Goal: Information Seeking & Learning: Check status

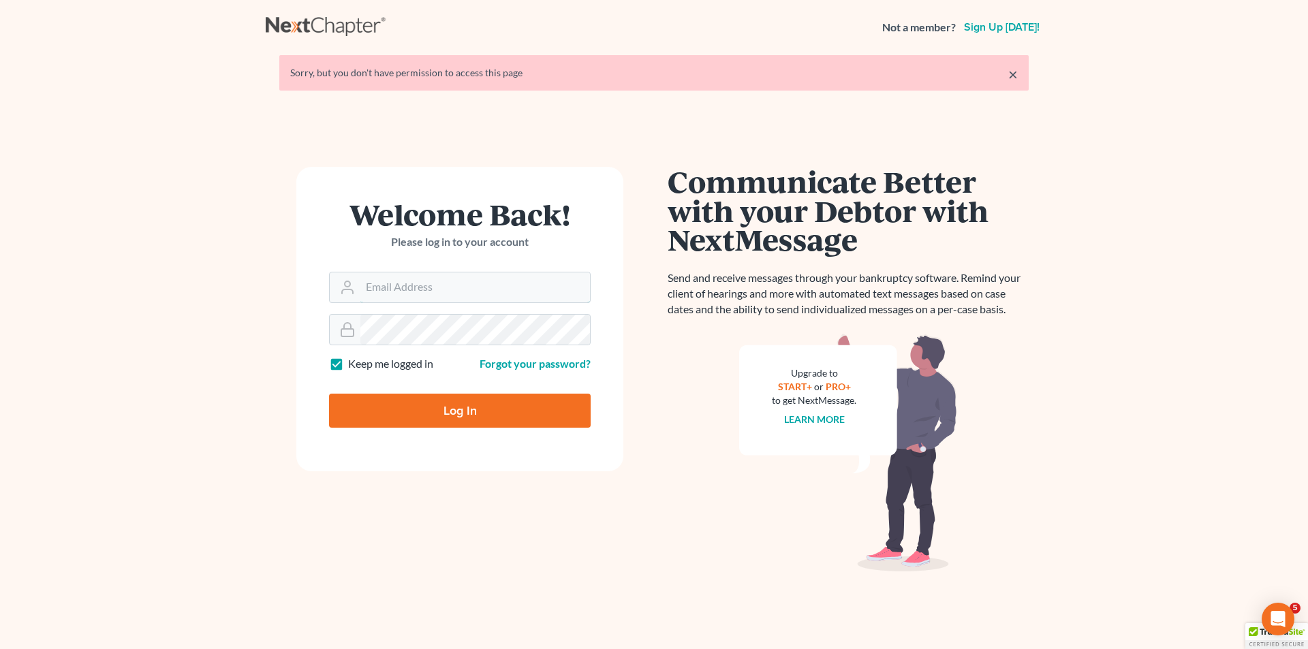
type input "[EMAIL_ADDRESS][DOMAIN_NAME]"
click at [398, 398] on input "Log In" at bounding box center [460, 411] width 262 height 34
type input "Thinking..."
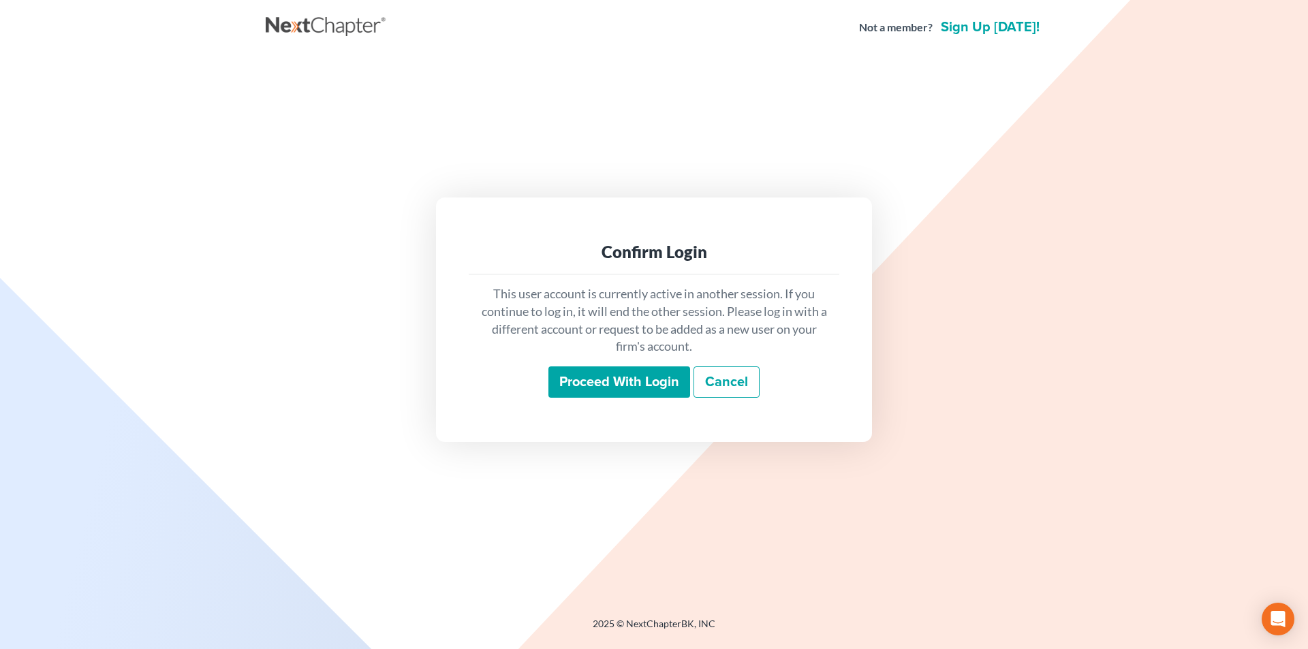
click at [601, 382] on input "Proceed with login" at bounding box center [619, 381] width 142 height 31
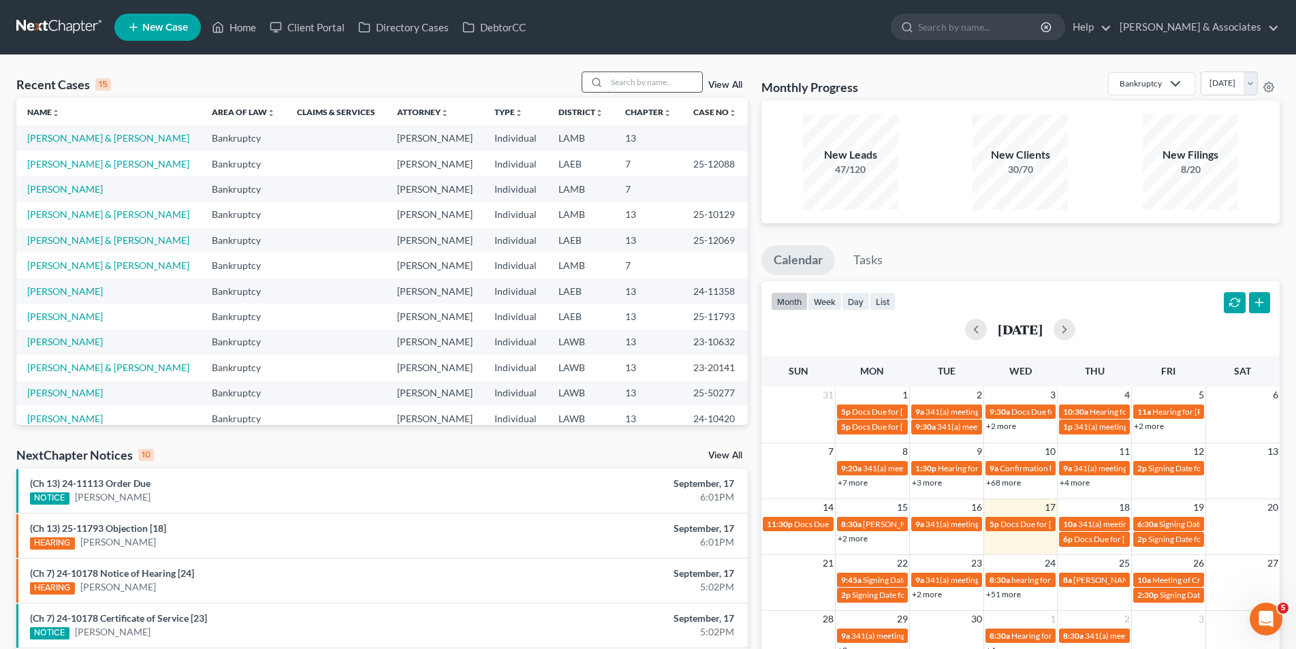
click at [609, 84] on input "search" at bounding box center [654, 82] width 95 height 20
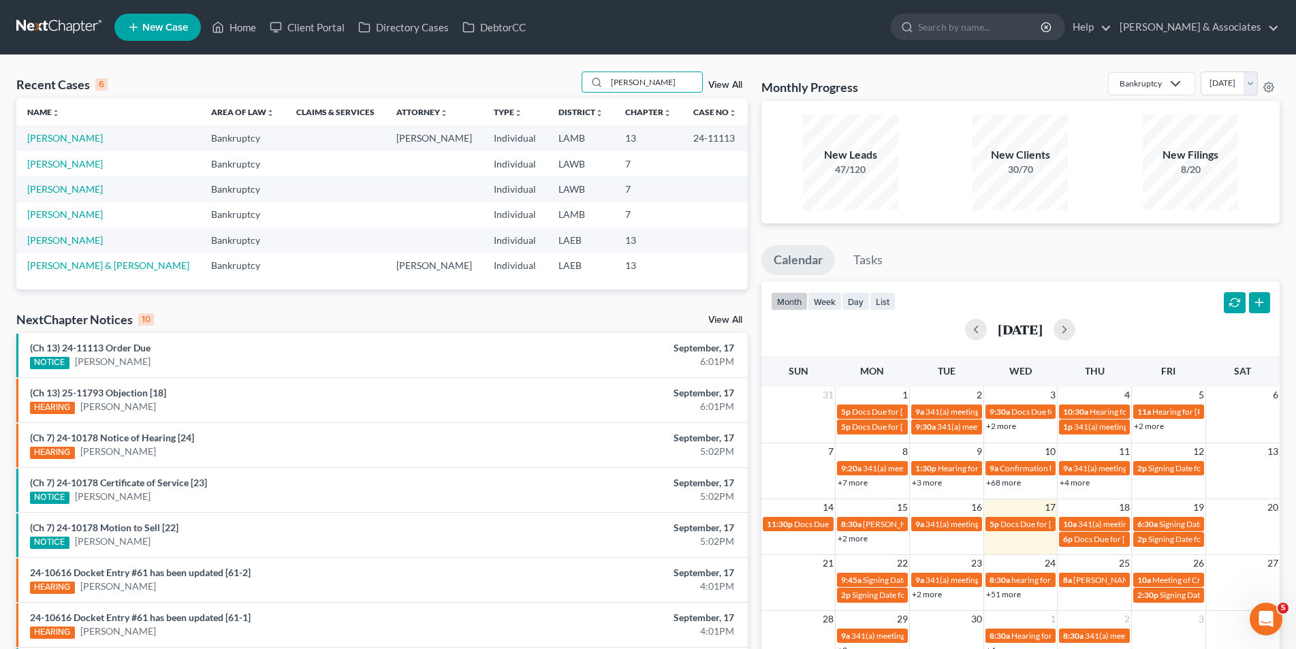
type input "norman"
click at [76, 142] on link "[PERSON_NAME]" at bounding box center [65, 138] width 76 height 12
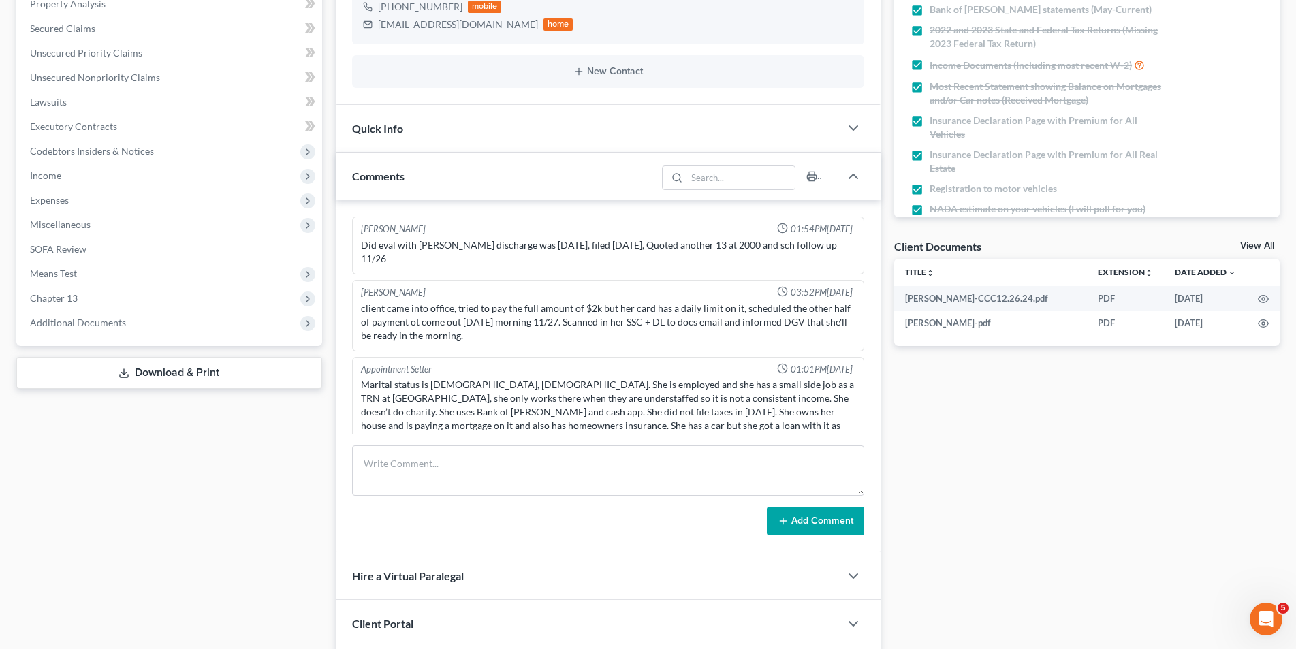
scroll to position [3822, 0]
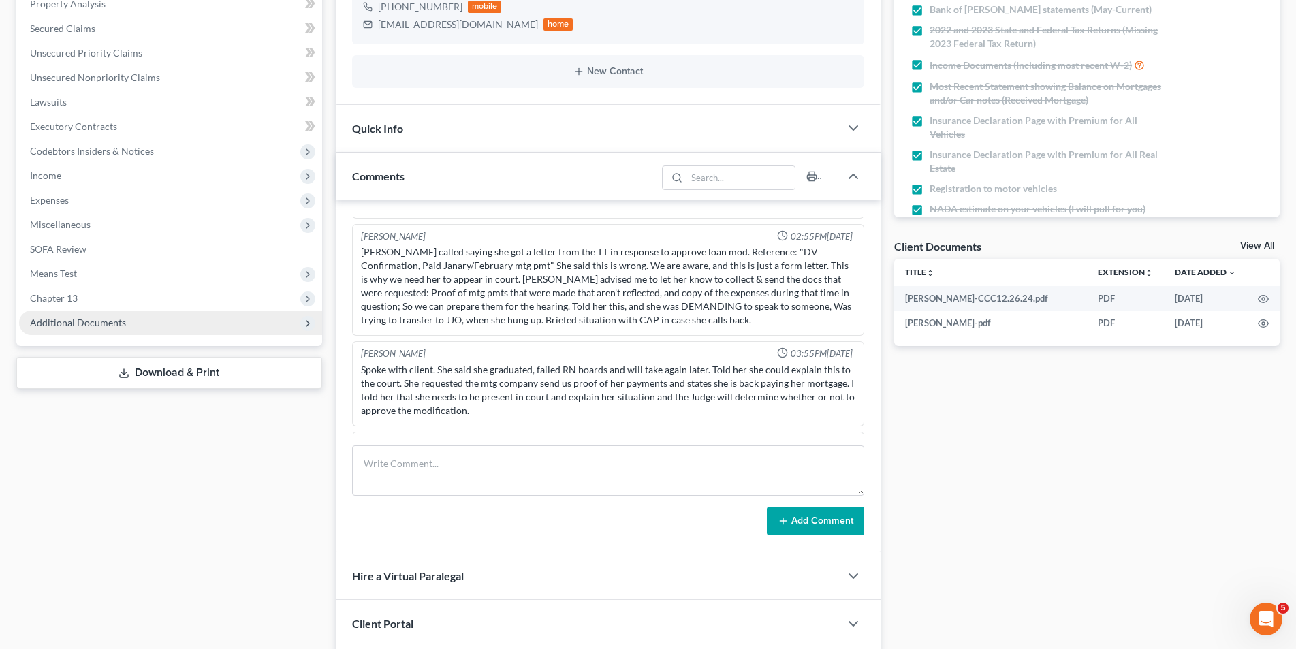
click at [76, 322] on span "Additional Documents" at bounding box center [78, 323] width 96 height 12
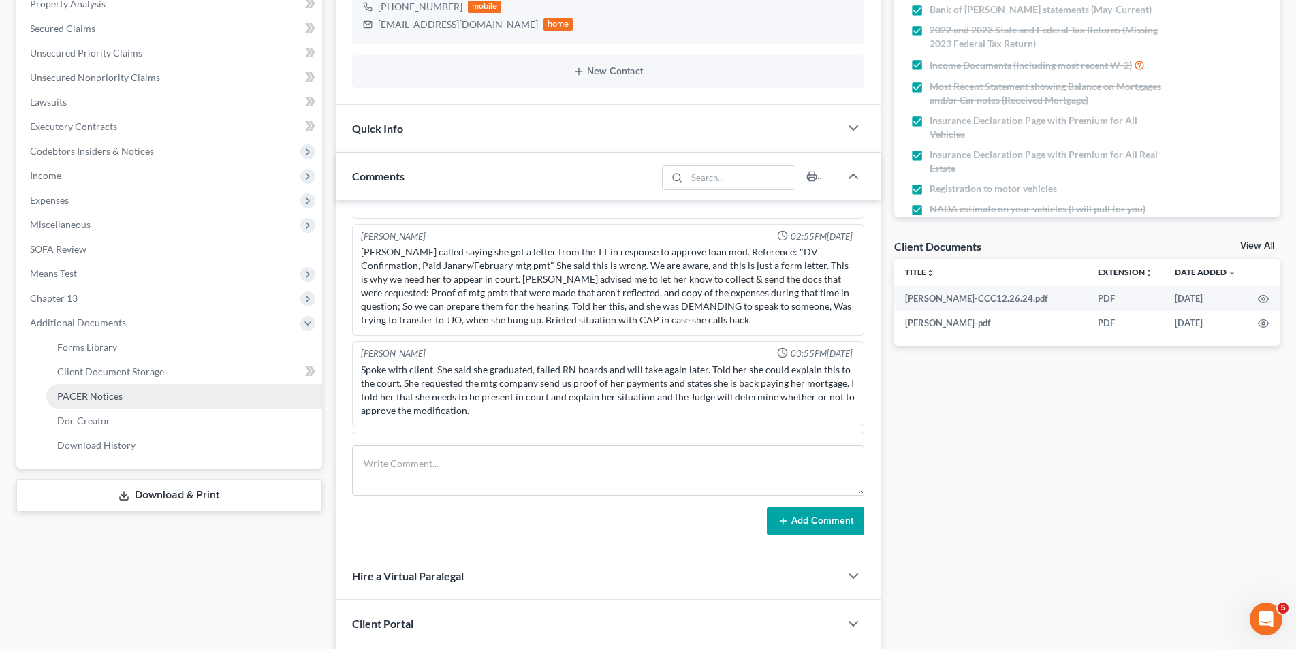
click at [80, 391] on span "PACER Notices" at bounding box center [89, 396] width 65 height 12
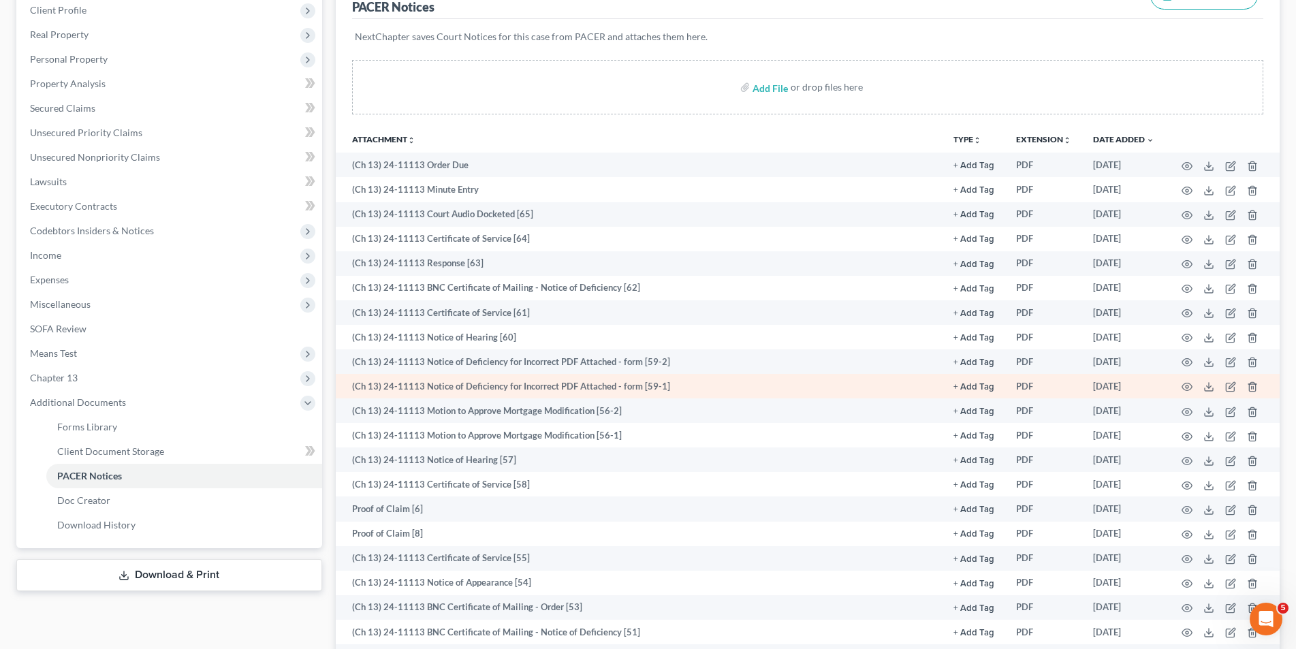
scroll to position [204, 0]
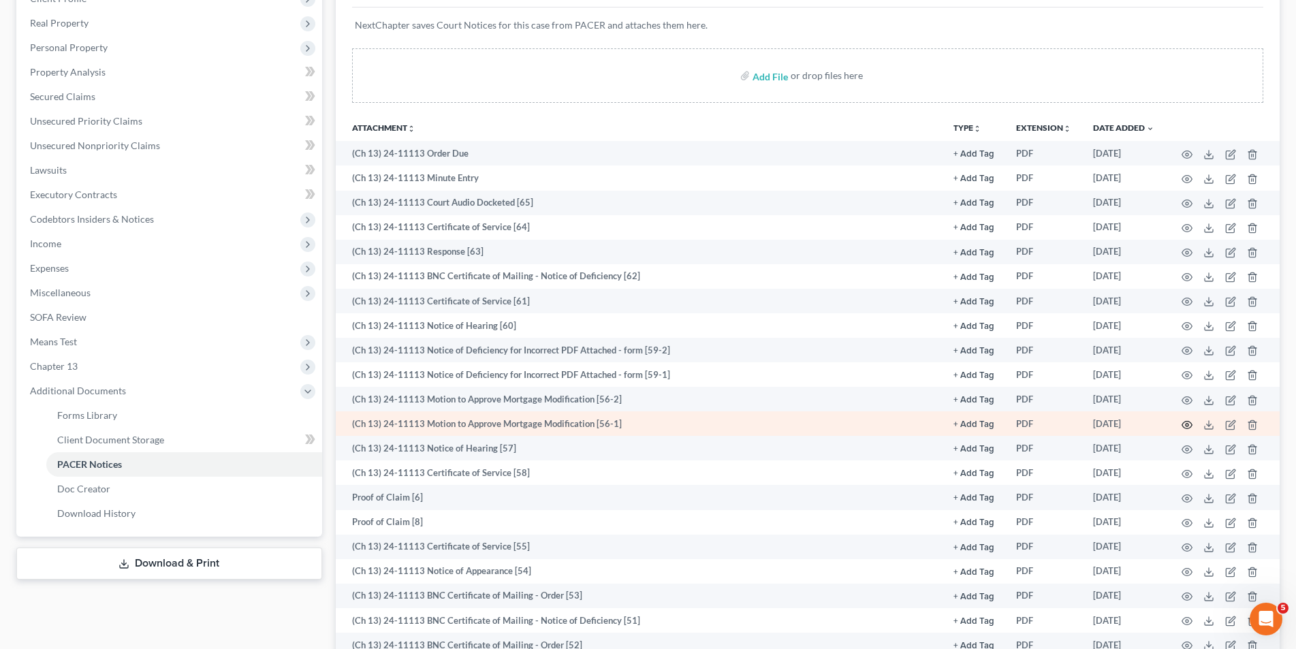
click at [1182, 422] on icon "button" at bounding box center [1187, 425] width 11 height 11
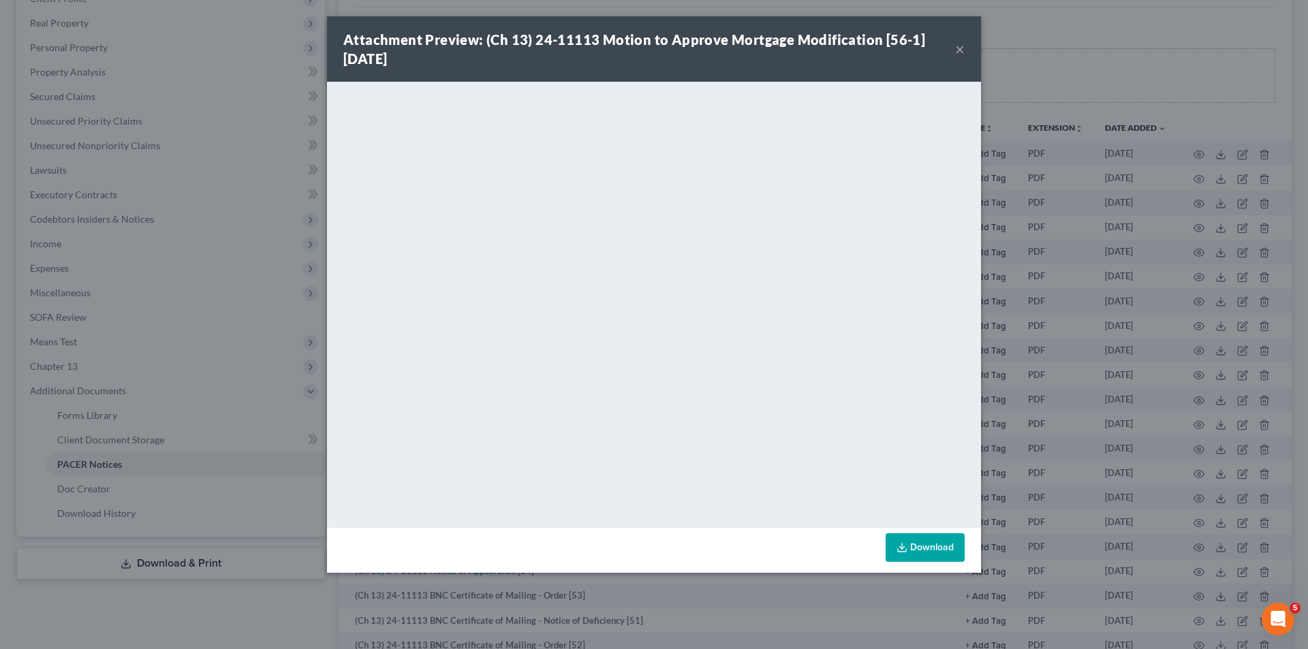
click at [958, 49] on button "×" at bounding box center [960, 49] width 10 height 16
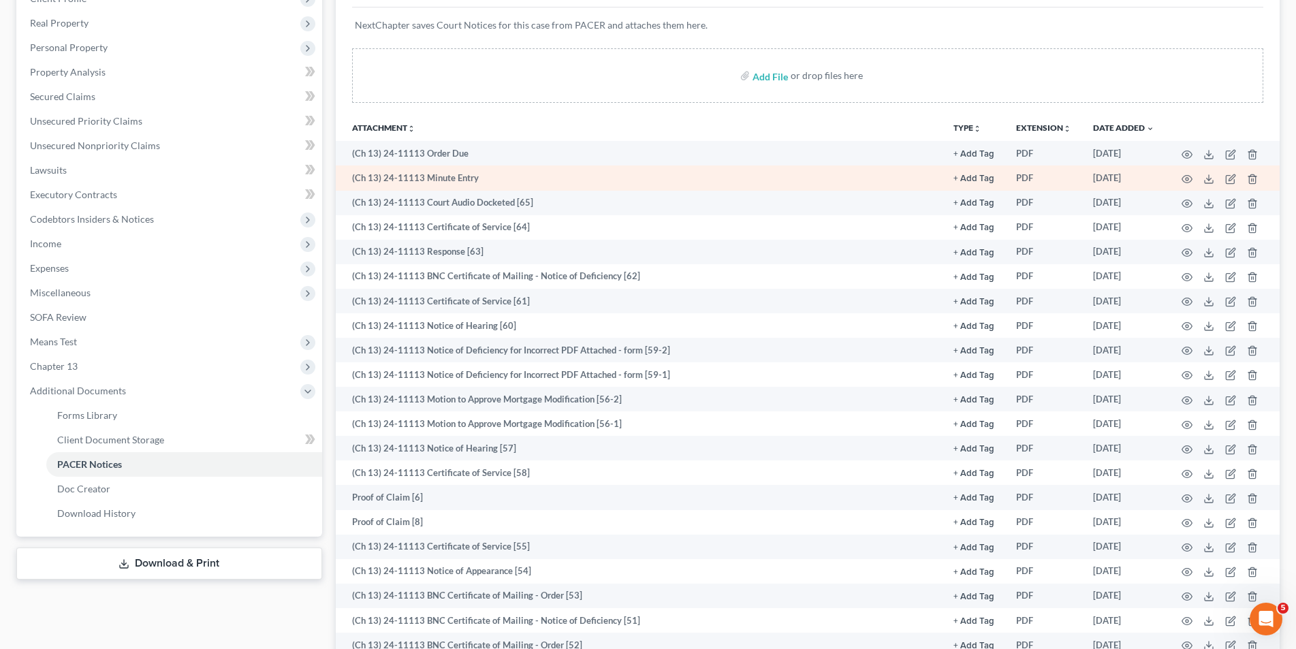
click at [458, 181] on td "(Ch 13) 24-11113 Minute Entry" at bounding box center [639, 177] width 607 height 25
click at [1184, 177] on icon "button" at bounding box center [1187, 179] width 11 height 11
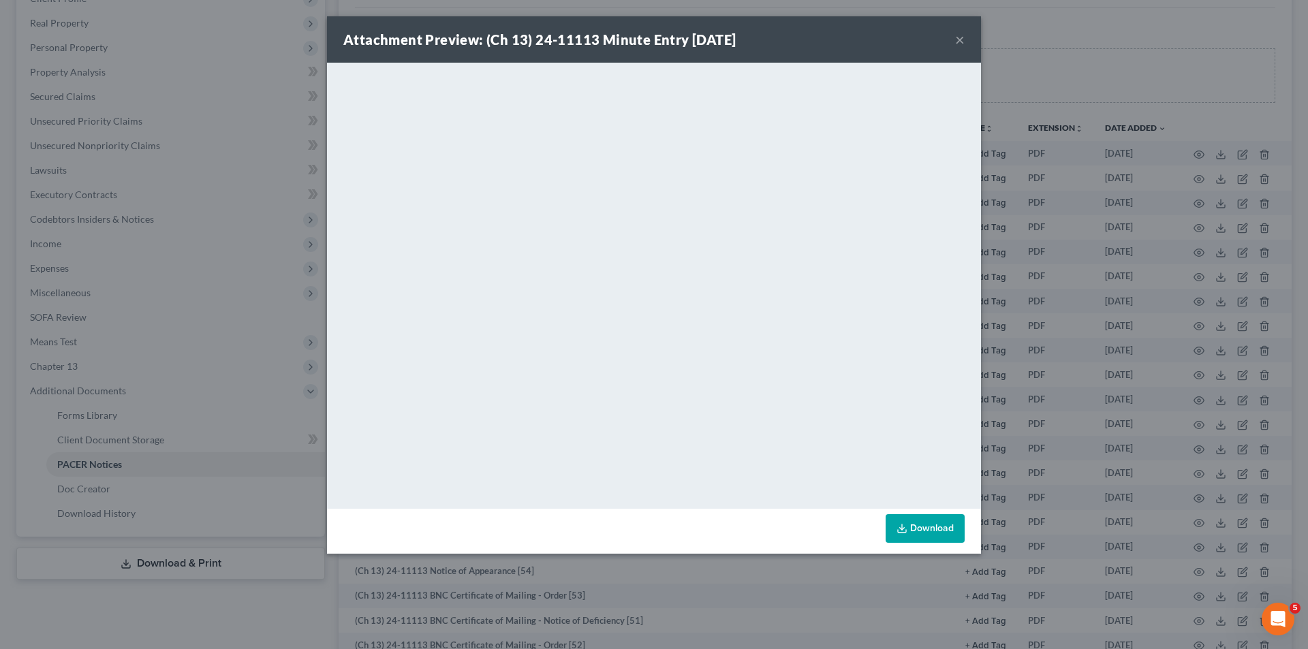
click at [956, 37] on button "×" at bounding box center [960, 39] width 10 height 16
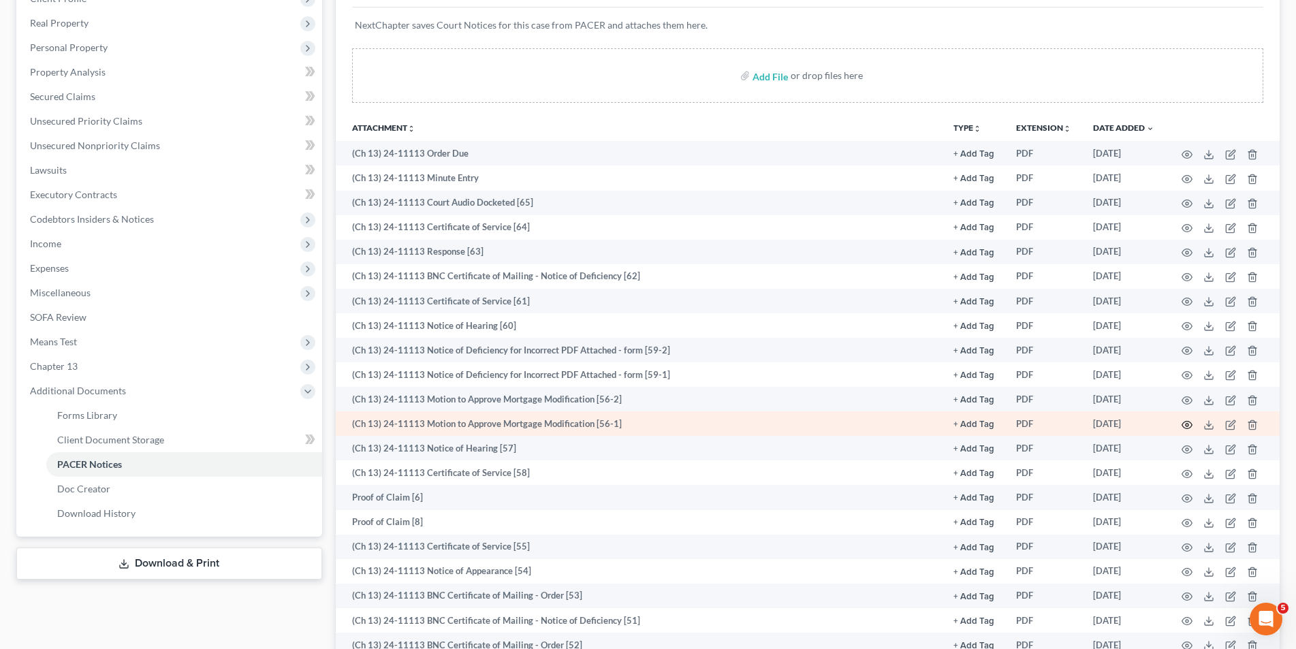
click at [1188, 427] on icon "button" at bounding box center [1187, 425] width 11 height 11
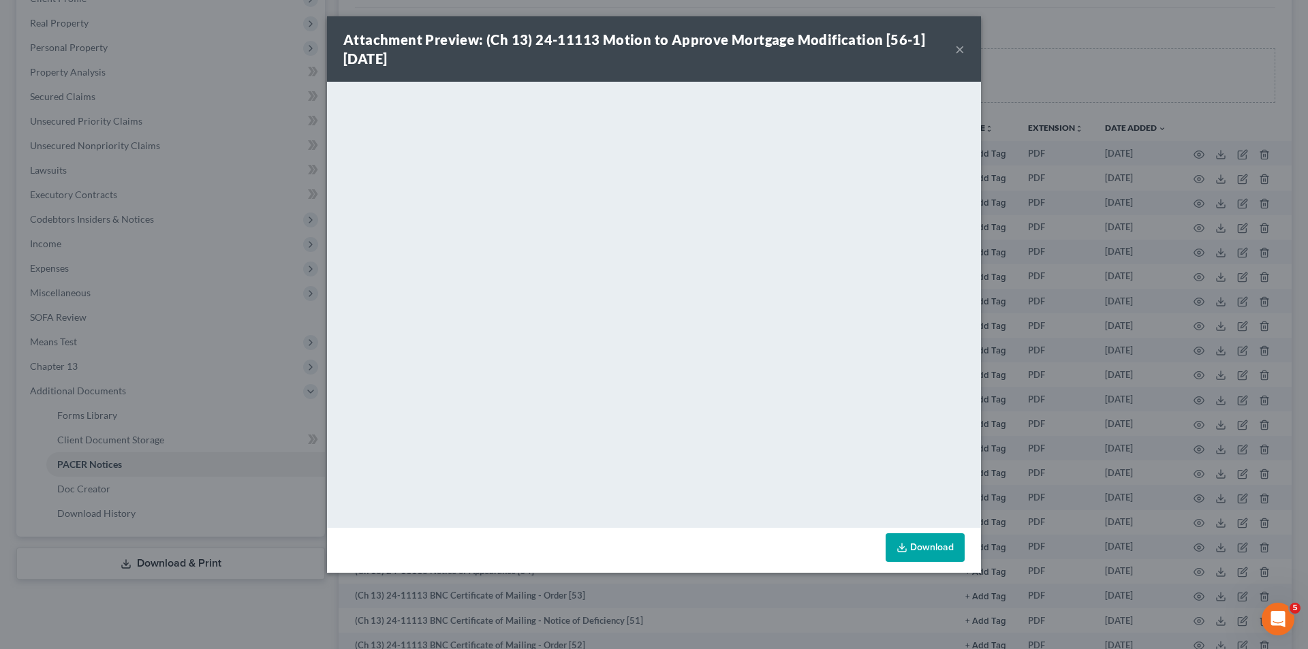
click at [954, 47] on div "Attachment Preview: (Ch 13) 24-11113 Motion to Approve Mortgage Modification [5…" at bounding box center [649, 49] width 612 height 38
click at [955, 48] on button "×" at bounding box center [960, 49] width 10 height 16
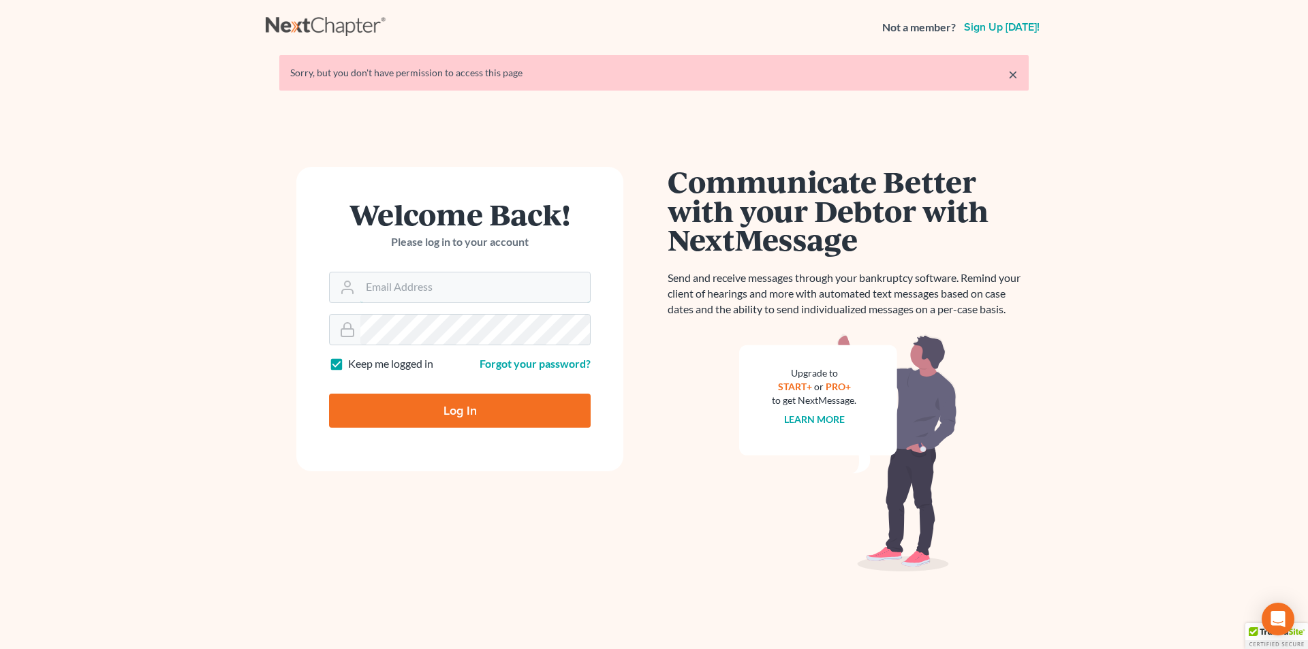
type input "skp@dimentfirm.com"
click at [399, 405] on input "Log In" at bounding box center [460, 411] width 262 height 34
type input "Thinking..."
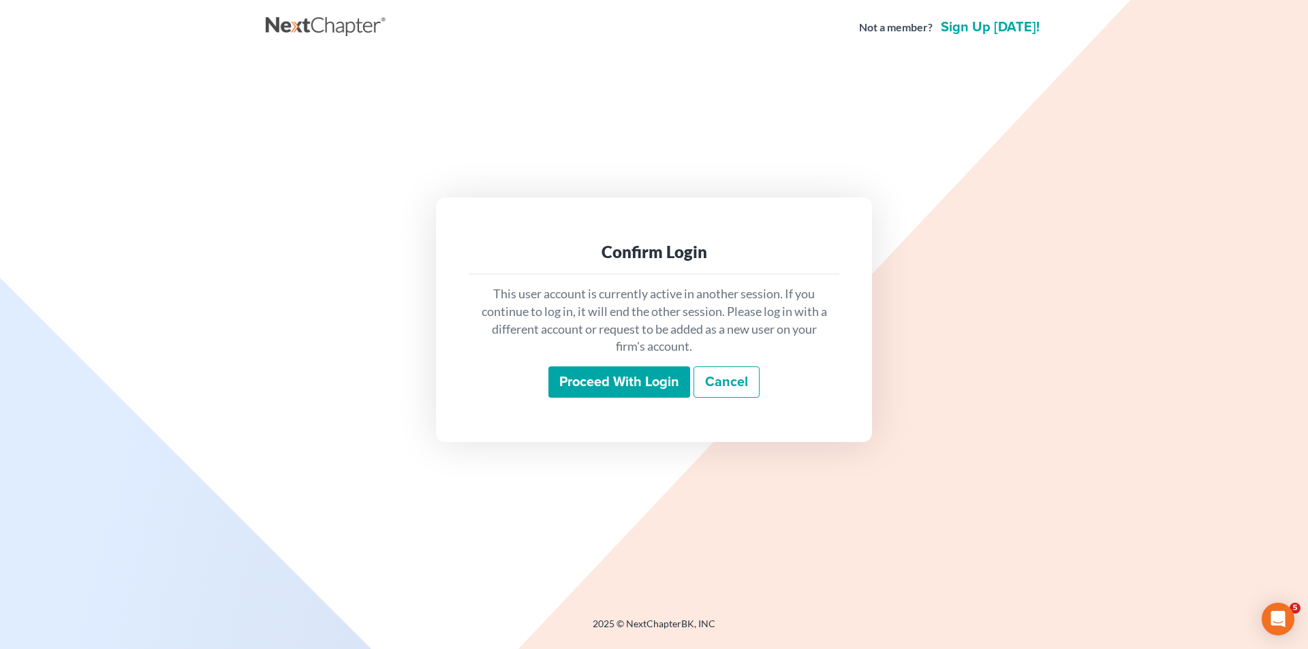
click at [579, 381] on input "Proceed with login" at bounding box center [619, 381] width 142 height 31
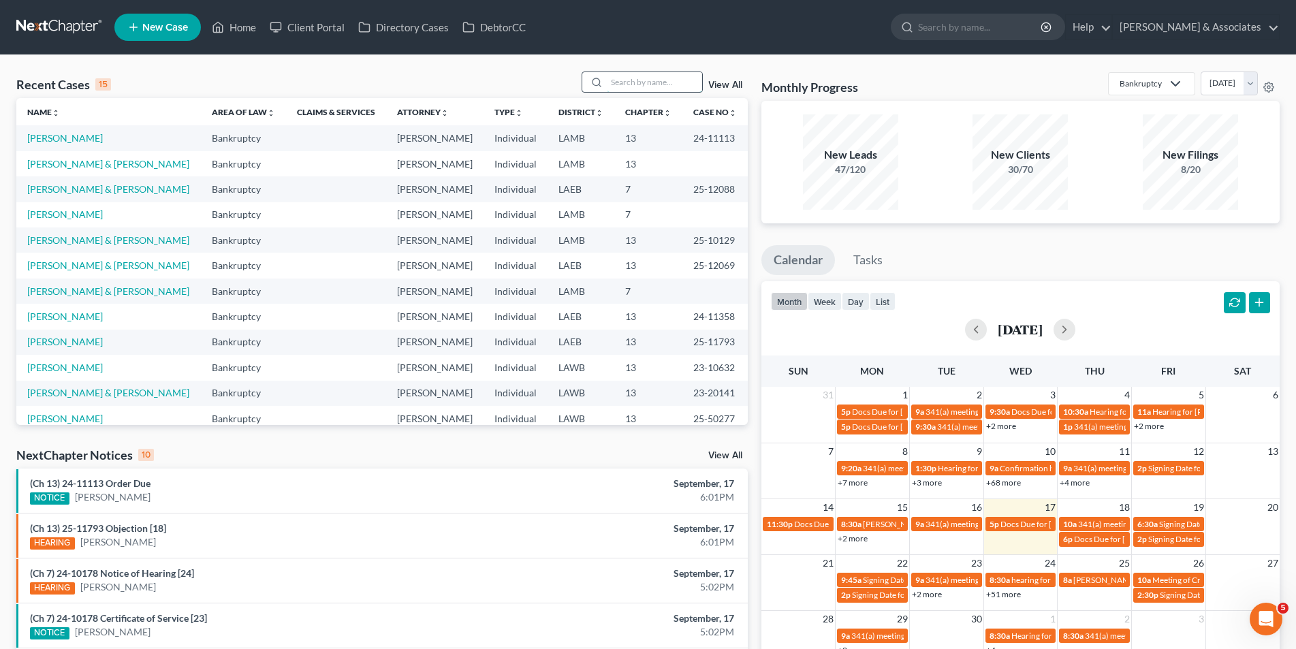
click at [637, 88] on input "search" at bounding box center [654, 82] width 95 height 20
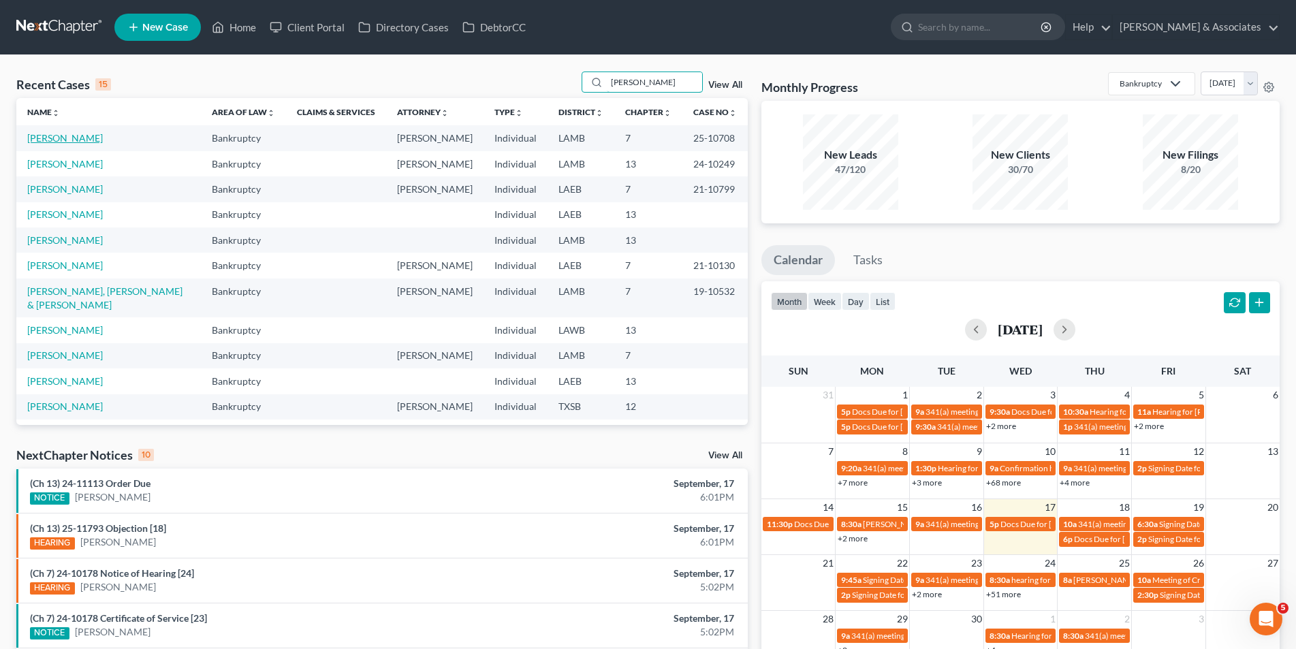
type input "[PERSON_NAME]"
click at [50, 142] on link "[PERSON_NAME]" at bounding box center [65, 138] width 76 height 12
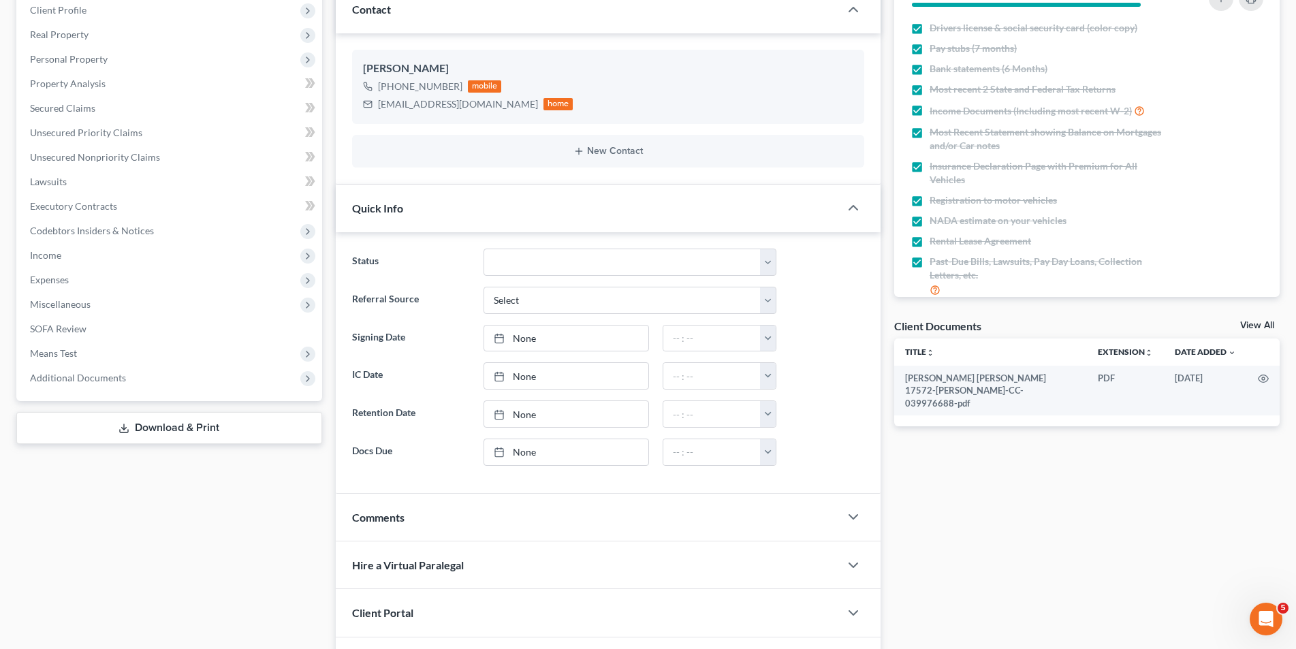
scroll to position [272, 0]
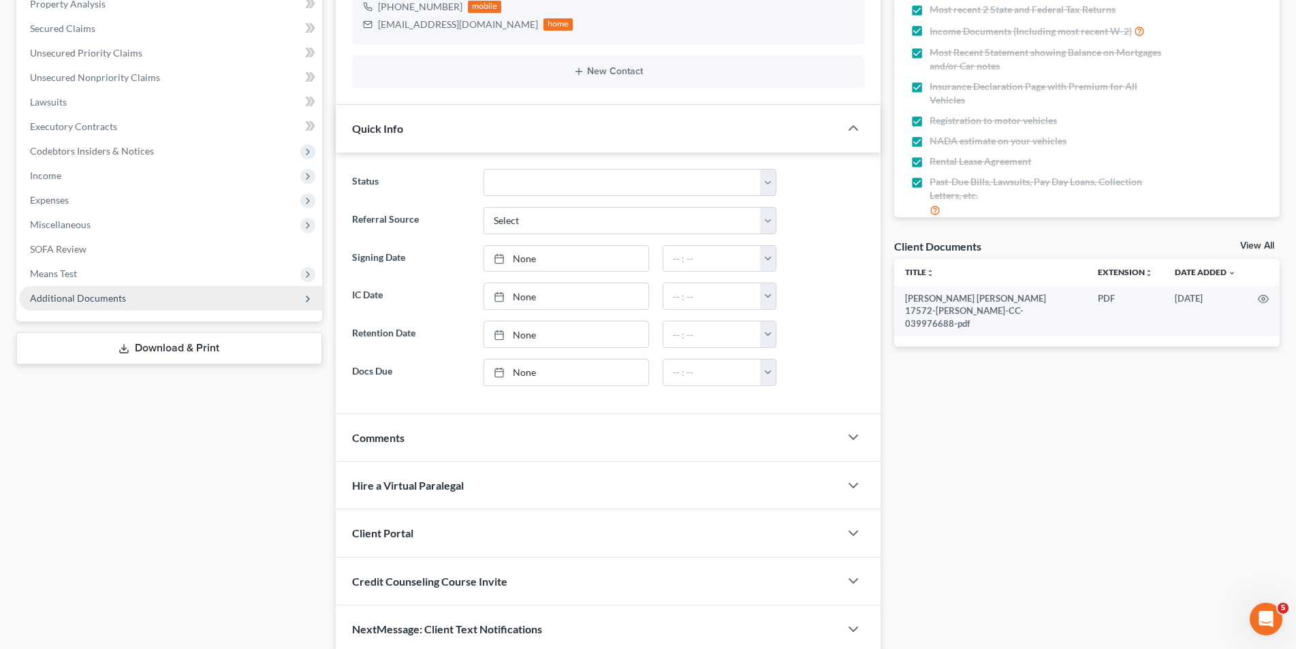
click at [100, 300] on span "Additional Documents" at bounding box center [78, 298] width 96 height 12
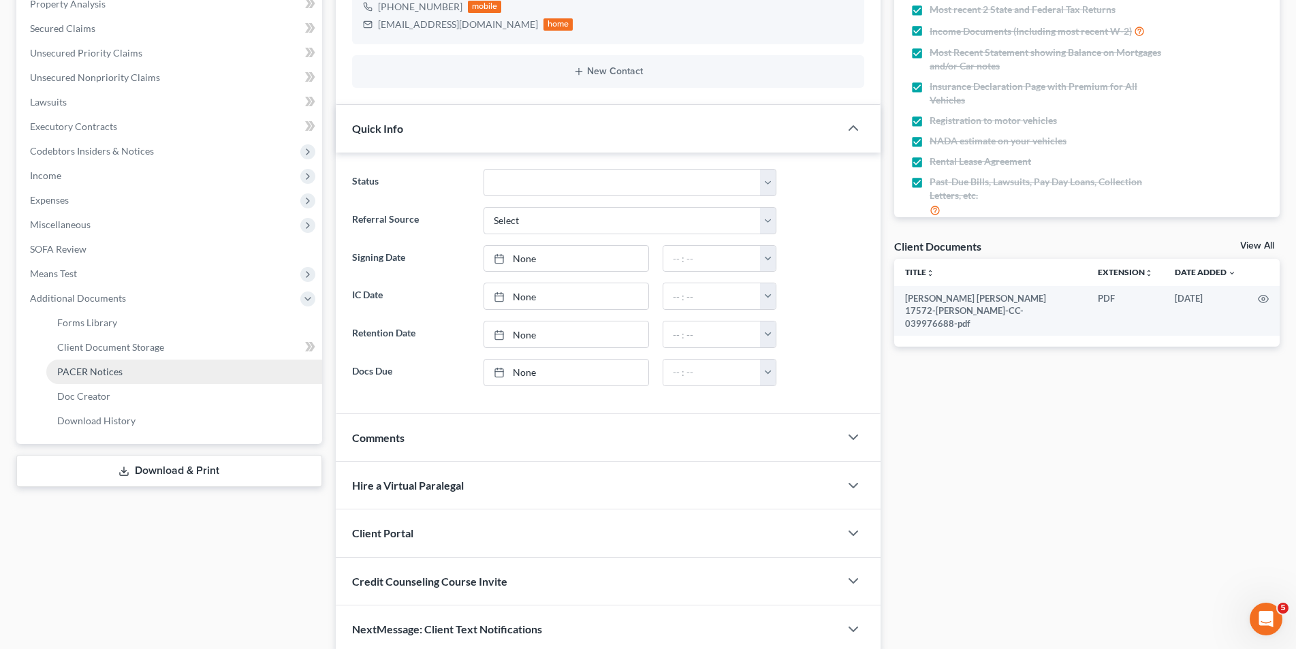
click at [70, 366] on span "PACER Notices" at bounding box center [89, 372] width 65 height 12
